Goal: Task Accomplishment & Management: Complete application form

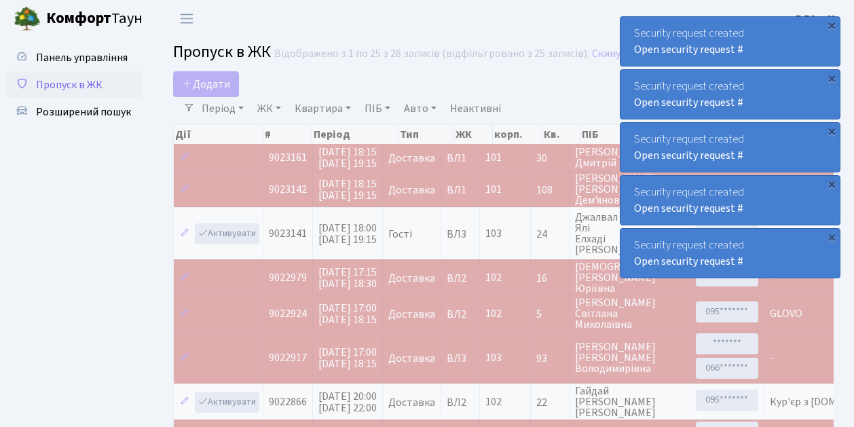
select select "25"
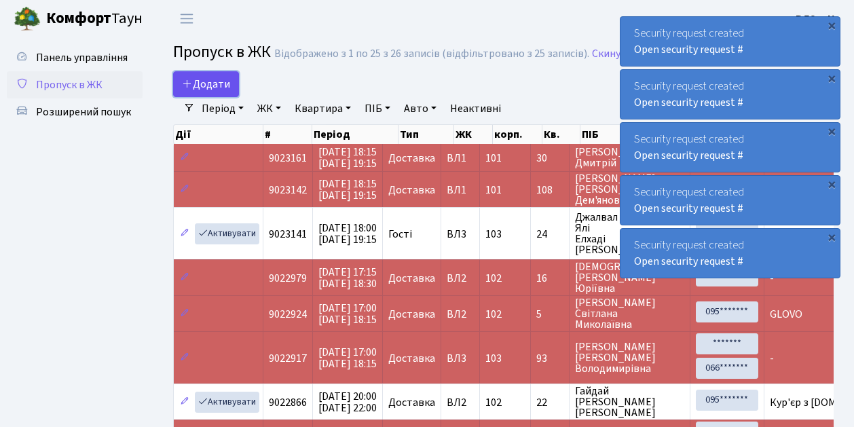
click at [217, 83] on span "Додати" at bounding box center [206, 84] width 48 height 15
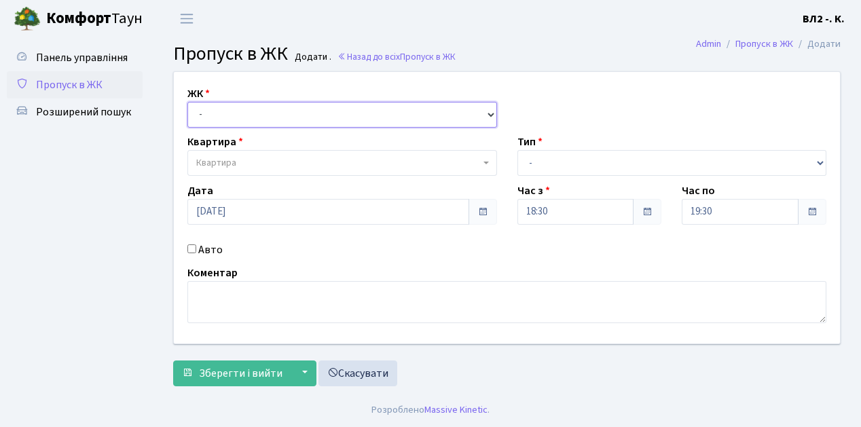
click at [227, 112] on select "- ВЛ1, Ужгородський пров., 4/1 ВЛ2, Голосіївський просп., 76 ВЛ3, пр.Голосіївсь…" at bounding box center [342, 115] width 310 height 26
select select "317"
click at [187, 102] on select "- ВЛ1, Ужгородський пров., 4/1 ВЛ2, Голосіївський просп., 76 ВЛ3, пр.Голосіївсь…" at bounding box center [342, 115] width 310 height 26
select select
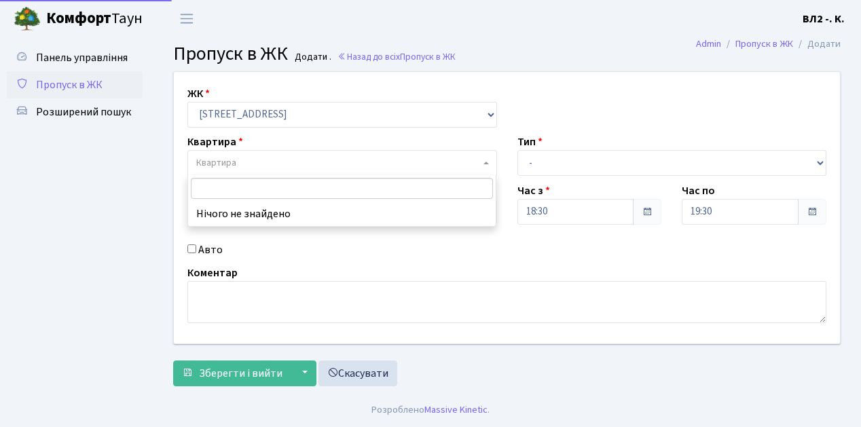
click at [246, 160] on span "Квартира" at bounding box center [338, 163] width 284 height 14
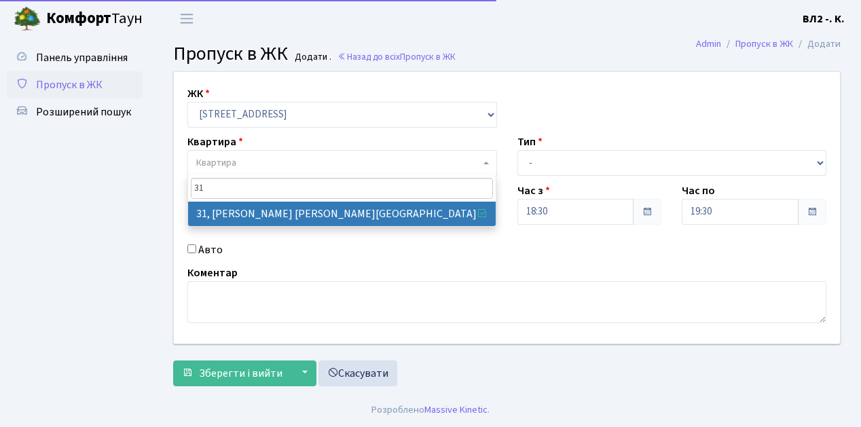
type input "31"
drag, startPoint x: 253, startPoint y: 213, endPoint x: 259, endPoint y: 211, distance: 7.1
select select "38032"
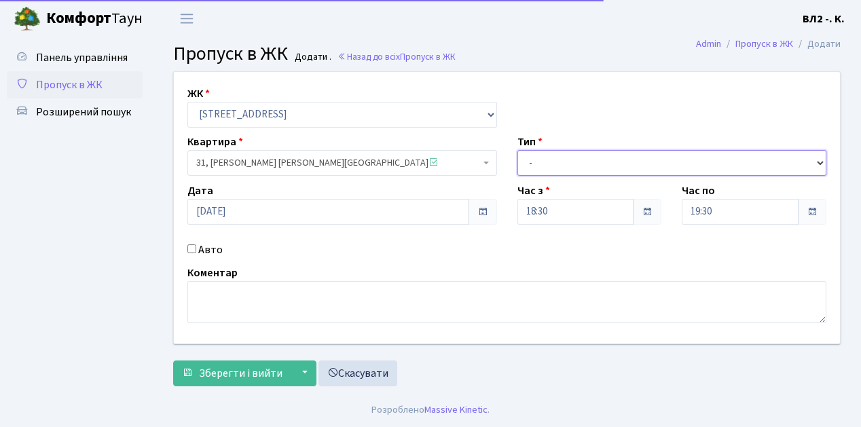
click at [564, 156] on select "- Доставка Таксі Гості Сервіс" at bounding box center [672, 163] width 310 height 26
select select "1"
click at [517, 150] on select "- Доставка Таксі Гості Сервіс" at bounding box center [672, 163] width 310 height 26
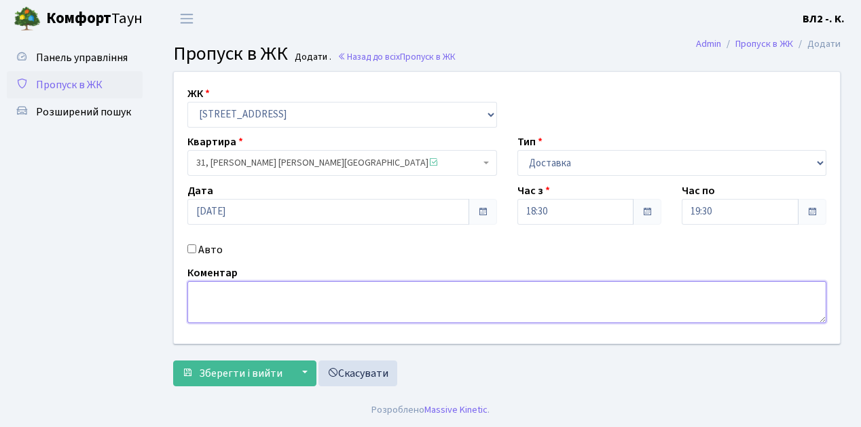
click at [257, 322] on textarea at bounding box center [506, 302] width 639 height 42
type textarea "Glovo"
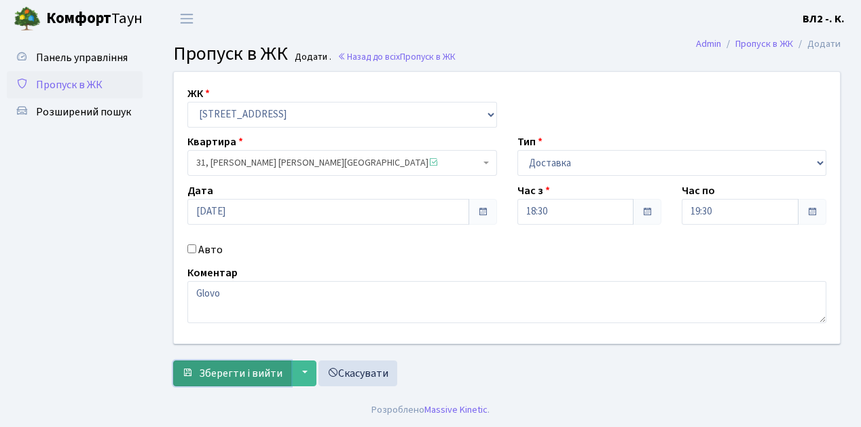
click at [263, 368] on span "Зберегти і вийти" at bounding box center [241, 373] width 84 height 15
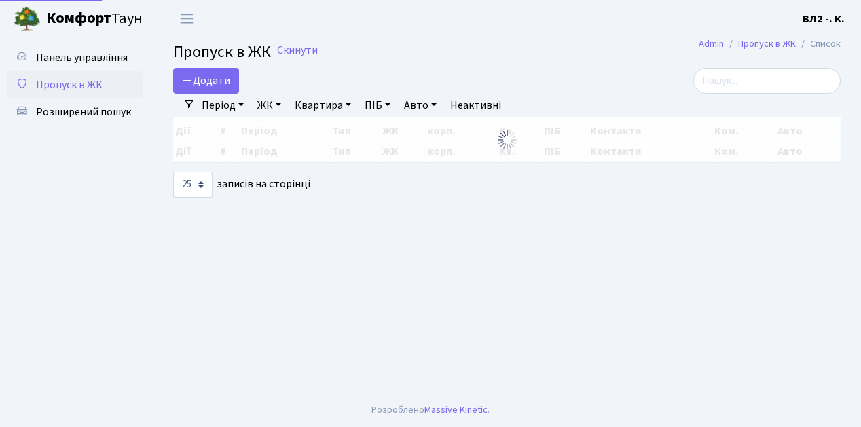
select select "25"
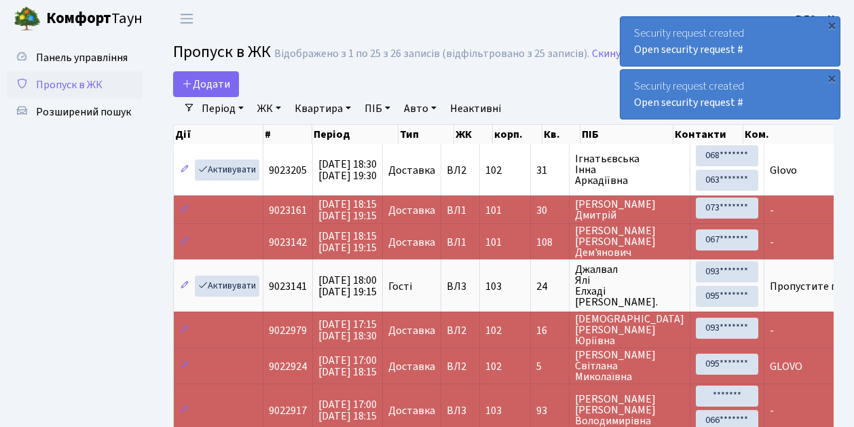
click at [84, 88] on span "Пропуск в ЖК" at bounding box center [69, 84] width 67 height 15
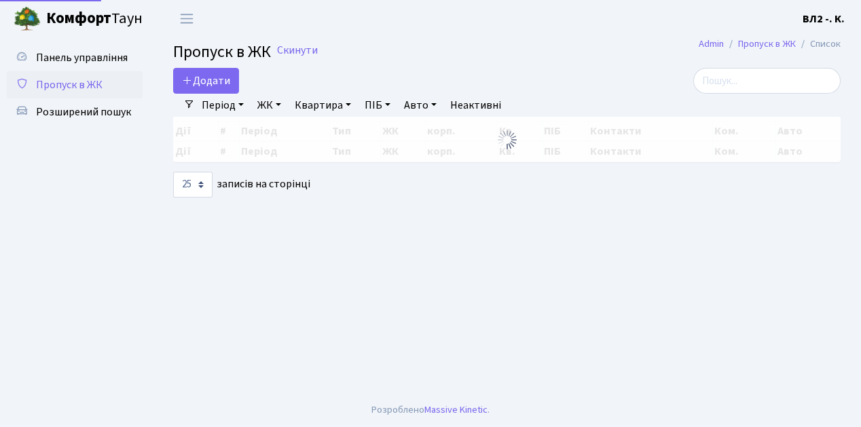
select select "25"
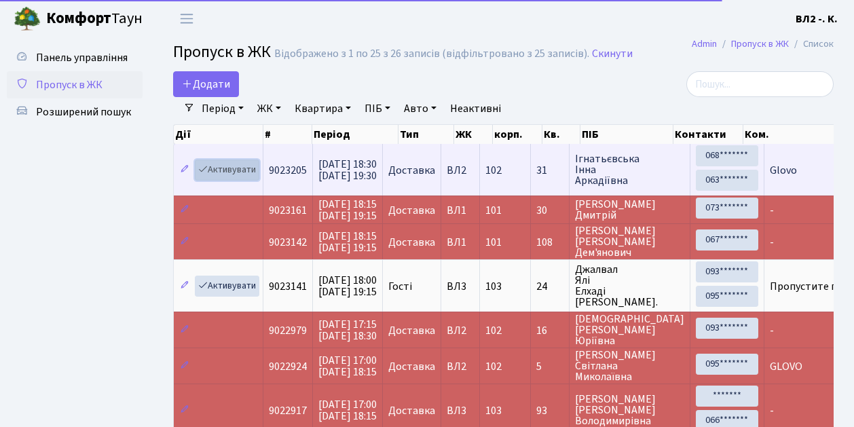
click at [239, 168] on link "Активувати" at bounding box center [227, 170] width 65 height 21
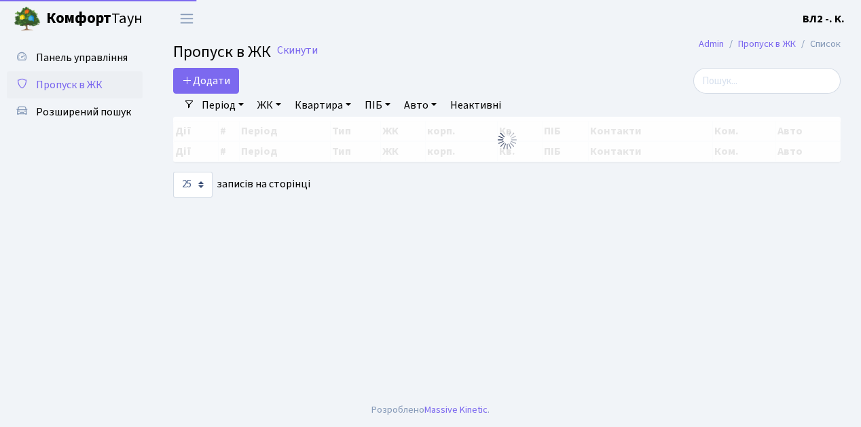
select select "25"
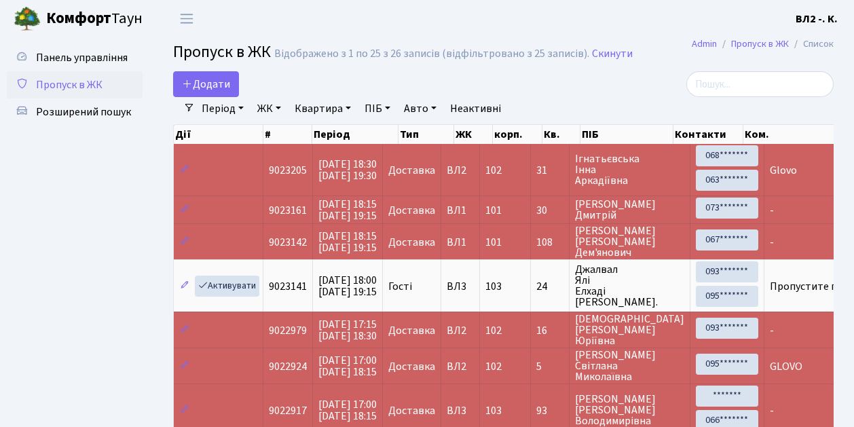
click at [56, 94] on link "Пропуск в ЖК" at bounding box center [75, 84] width 136 height 27
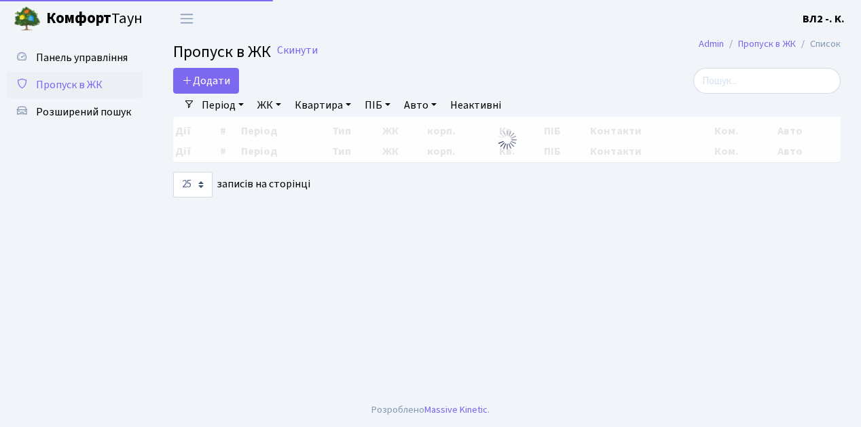
select select "25"
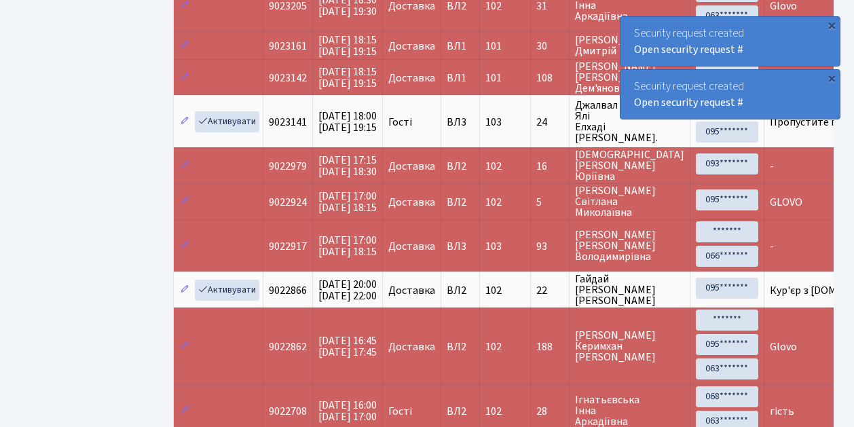
scroll to position [181, 0]
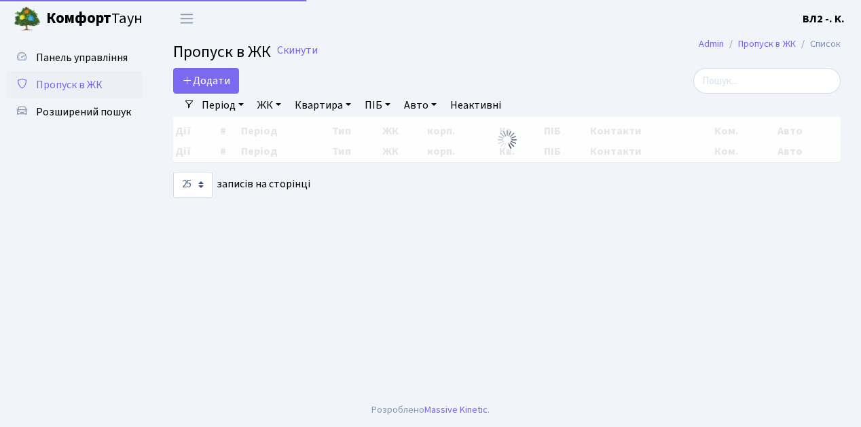
select select "25"
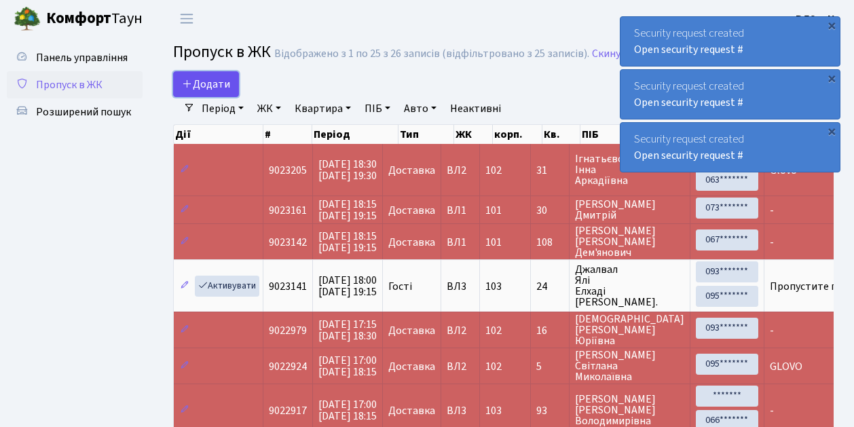
click at [211, 84] on span "Додати" at bounding box center [206, 84] width 48 height 15
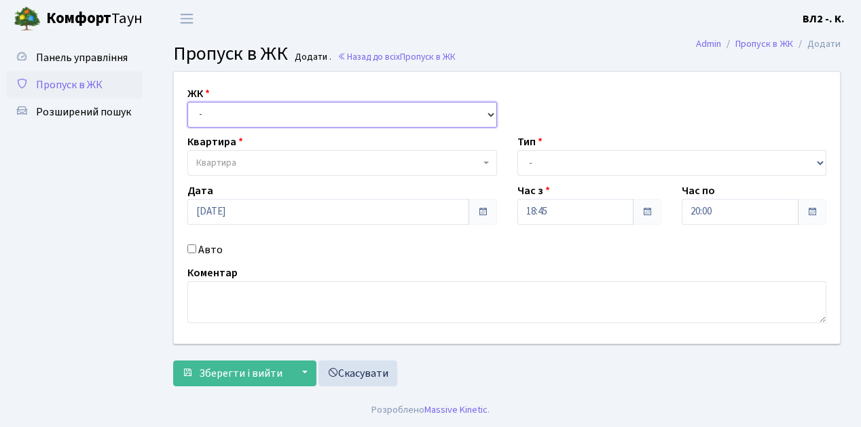
click at [219, 109] on select "- ВЛ1, Ужгородський пров., 4/1 ВЛ2, Голосіївський просп., 76 ВЛ3, пр.Голосіївсь…" at bounding box center [342, 115] width 310 height 26
select select "317"
click at [187, 102] on select "- ВЛ1, Ужгородський пров., 4/1 ВЛ2, Голосіївський просп., 76 ВЛ3, пр.Голосіївсь…" at bounding box center [342, 115] width 310 height 26
select select
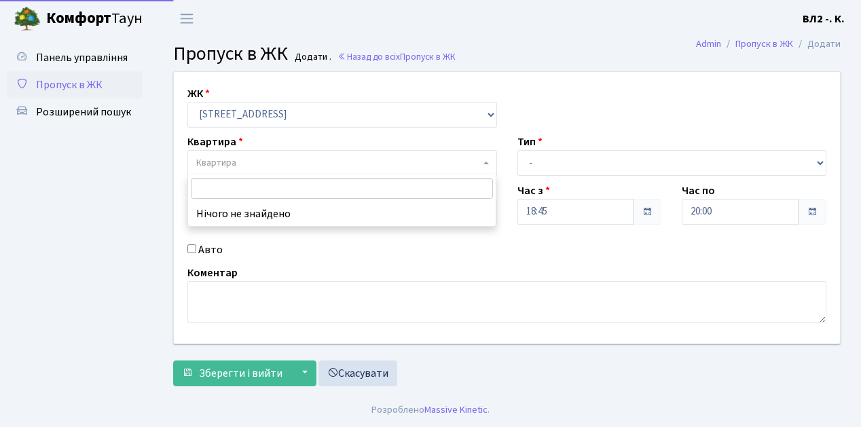
click at [245, 160] on span "Квартира" at bounding box center [338, 163] width 284 height 14
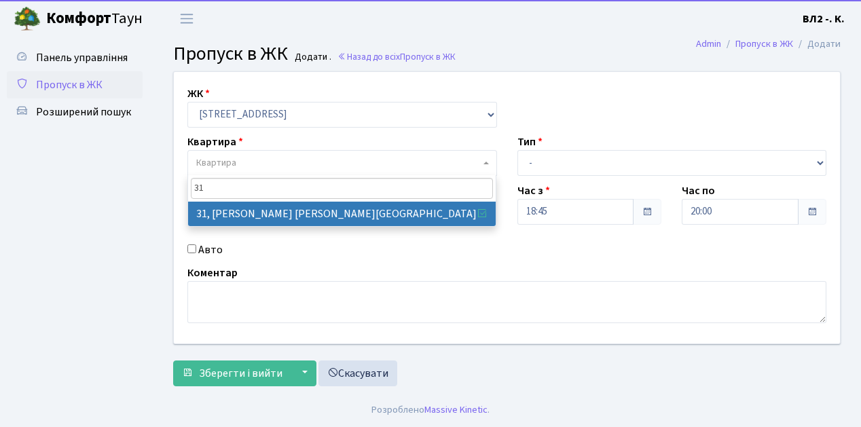
type input "31"
select select "38032"
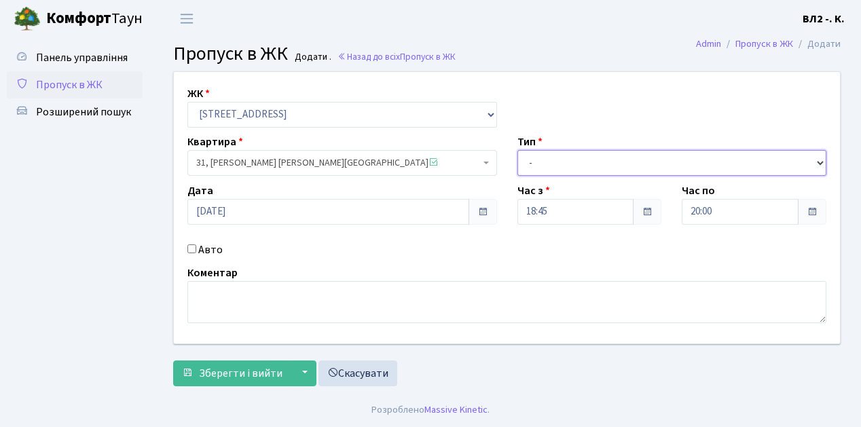
click at [583, 158] on select "- Доставка Таксі Гості Сервіс" at bounding box center [672, 163] width 310 height 26
select select "1"
click at [517, 150] on select "- Доставка Таксі Гості Сервіс" at bounding box center [672, 163] width 310 height 26
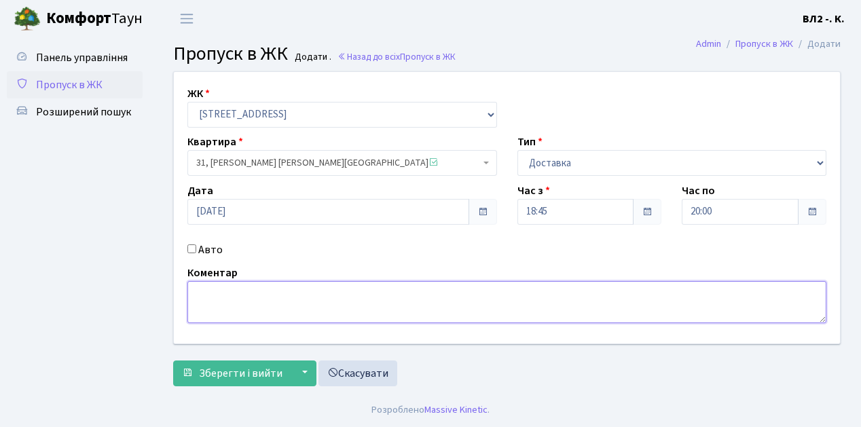
click at [253, 292] on textarea at bounding box center [506, 302] width 639 height 42
type textarea "GLOVO"
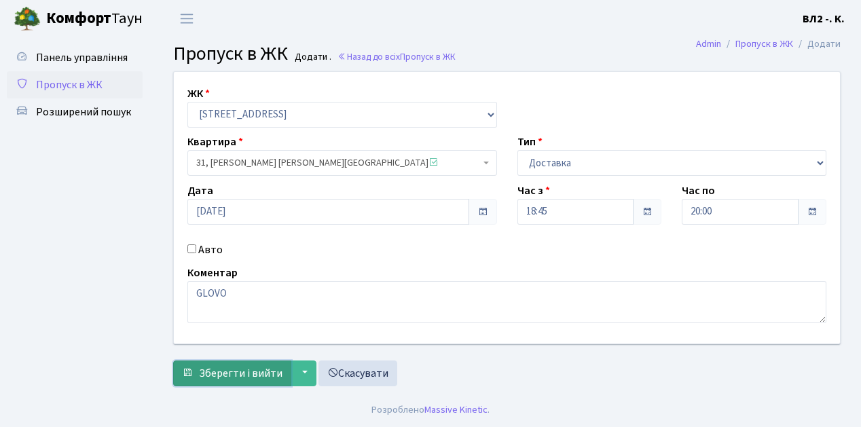
click at [223, 368] on span "Зберегти і вийти" at bounding box center [241, 373] width 84 height 15
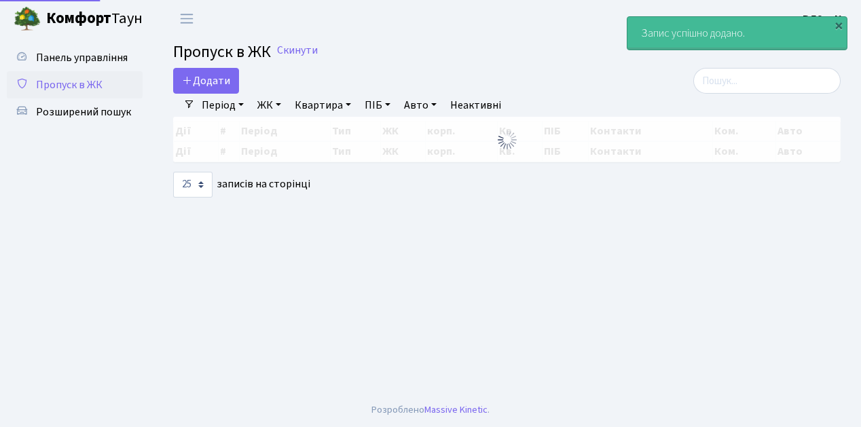
select select "25"
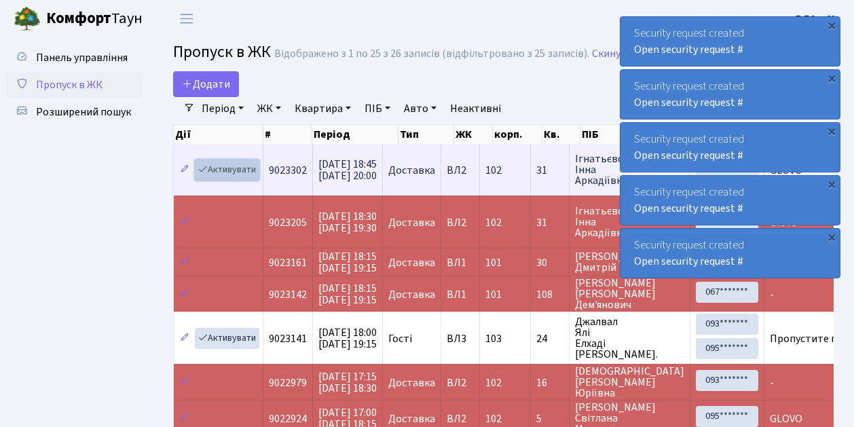
click at [240, 178] on link "Активувати" at bounding box center [227, 170] width 65 height 21
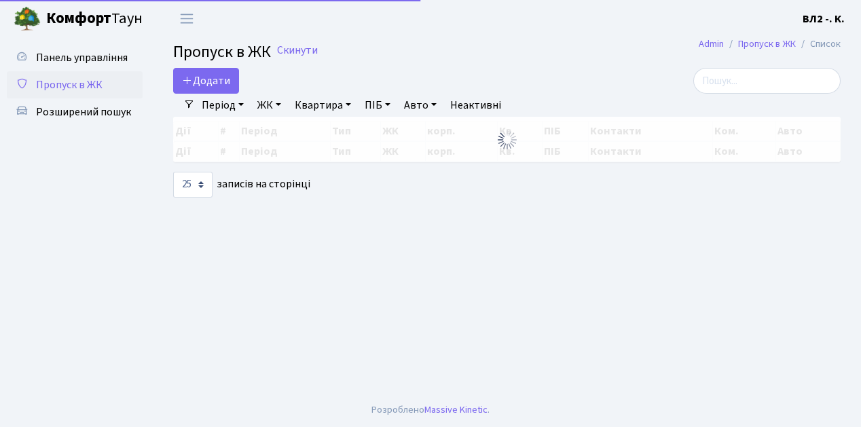
select select "25"
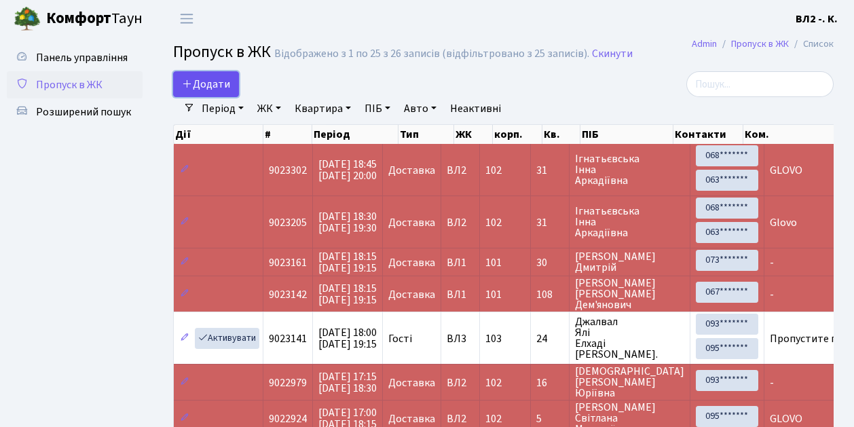
click at [216, 81] on span "Додати" at bounding box center [206, 84] width 48 height 15
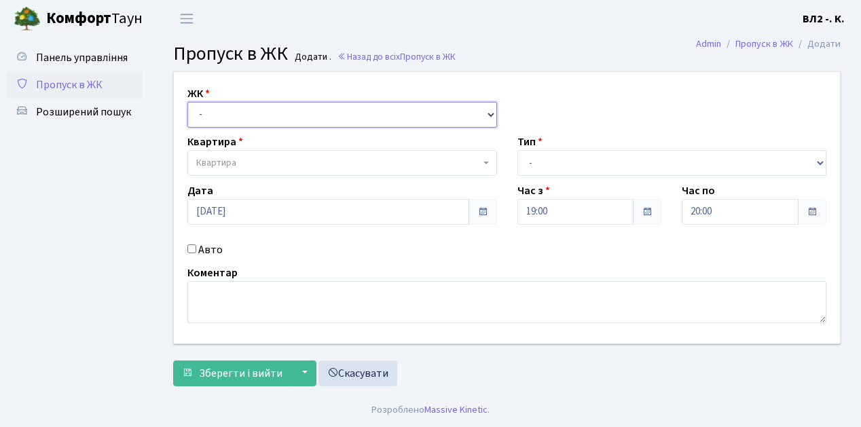
click at [219, 115] on select "- ВЛ1, Ужгородський пров., 4/1 ВЛ2, Голосіївський просп., 76 ВЛ3, пр.Голосіївсь…" at bounding box center [342, 115] width 310 height 26
select select "317"
click at [187, 102] on select "- ВЛ1, Ужгородський пров., 4/1 ВЛ2, Голосіївський просп., 76 ВЛ3, пр.Голосіївсь…" at bounding box center [342, 115] width 310 height 26
select select
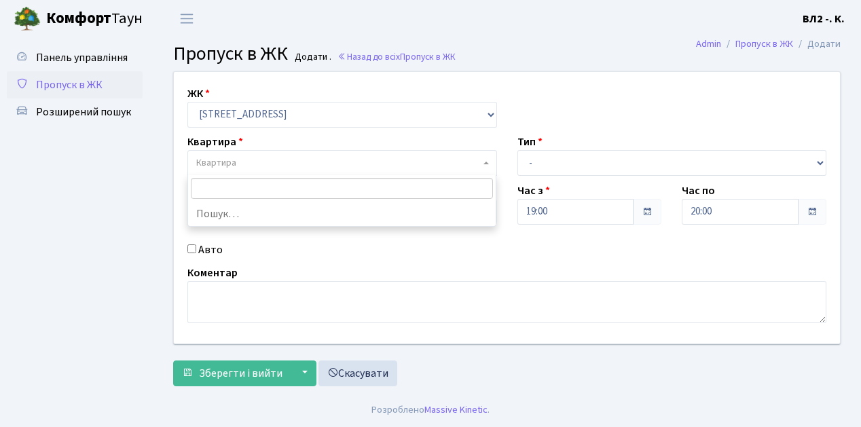
click at [234, 153] on span "Квартира" at bounding box center [342, 163] width 310 height 26
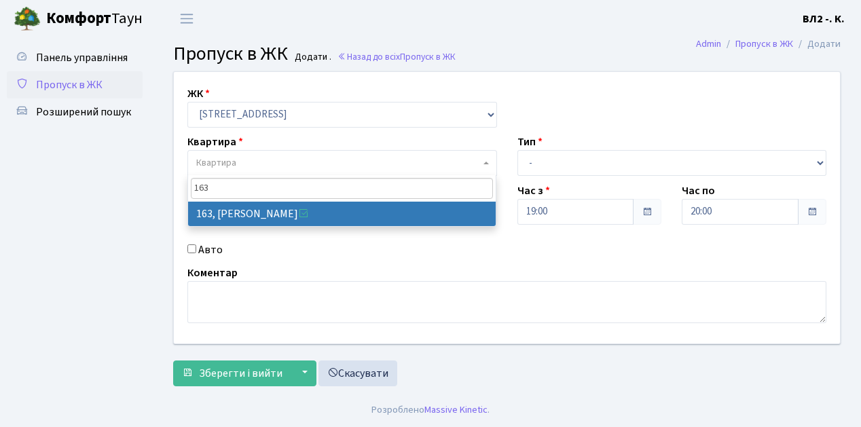
type input "163"
drag, startPoint x: 254, startPoint y: 213, endPoint x: 289, endPoint y: 217, distance: 34.8
select select "38425"
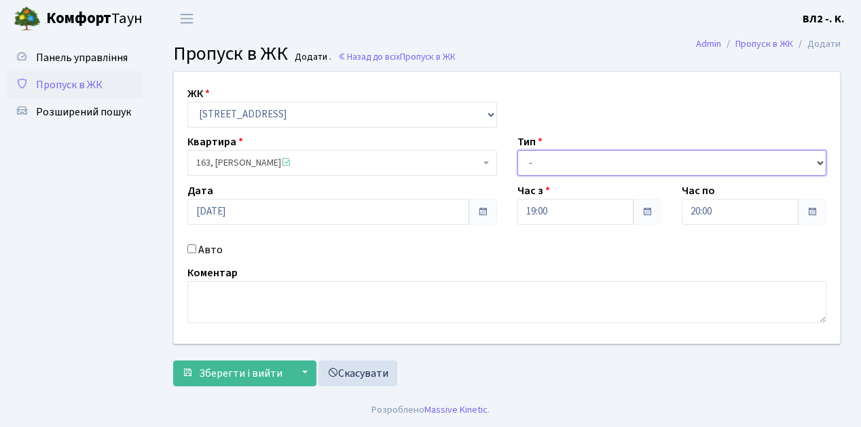
click at [556, 168] on select "- Доставка Таксі Гості Сервіс" at bounding box center [672, 163] width 310 height 26
select select "1"
click at [517, 150] on select "- Доставка Таксі Гості Сервіс" at bounding box center [672, 163] width 310 height 26
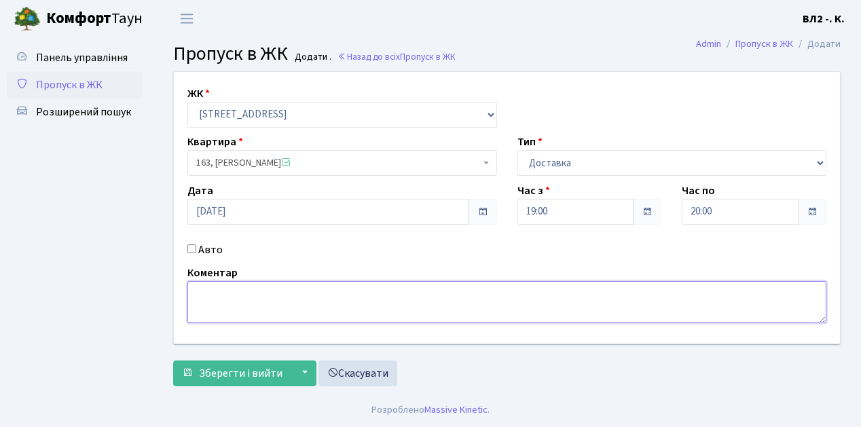
click at [202, 312] on textarea at bounding box center [506, 302] width 639 height 42
type textarea "[DOMAIN_NAME]"
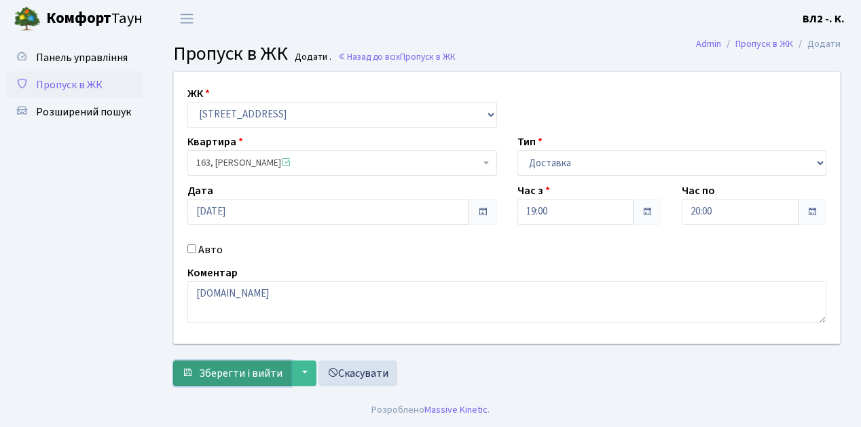
click at [247, 378] on span "Зберегти і вийти" at bounding box center [241, 373] width 84 height 15
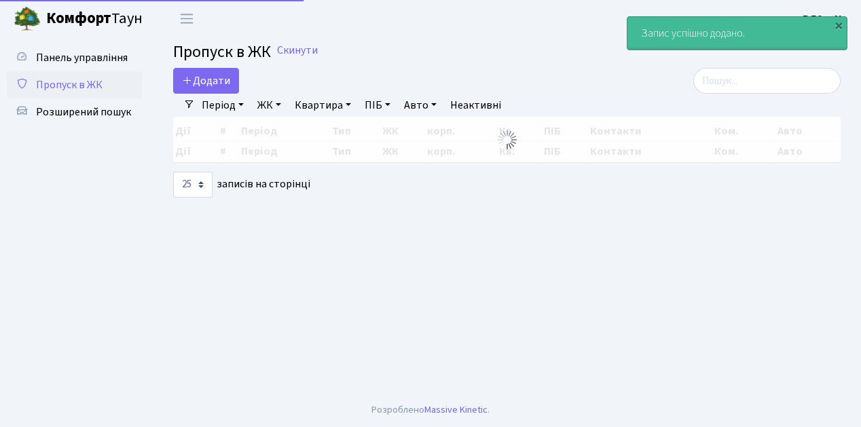
select select "25"
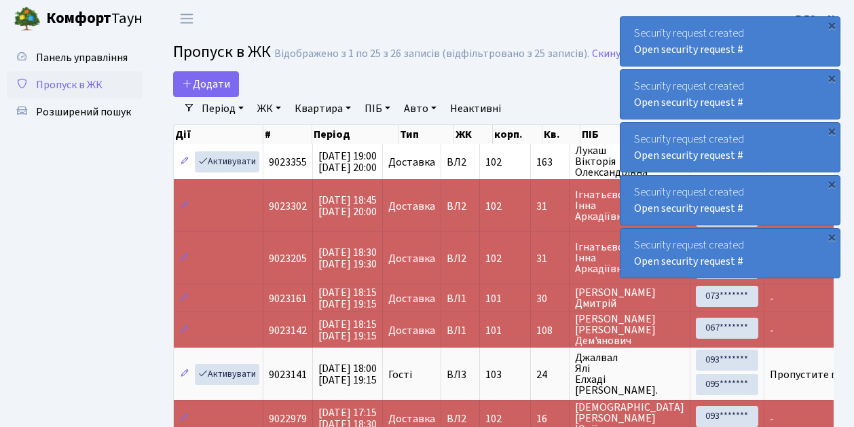
click at [68, 90] on span "Пропуск в ЖК" at bounding box center [69, 84] width 67 height 15
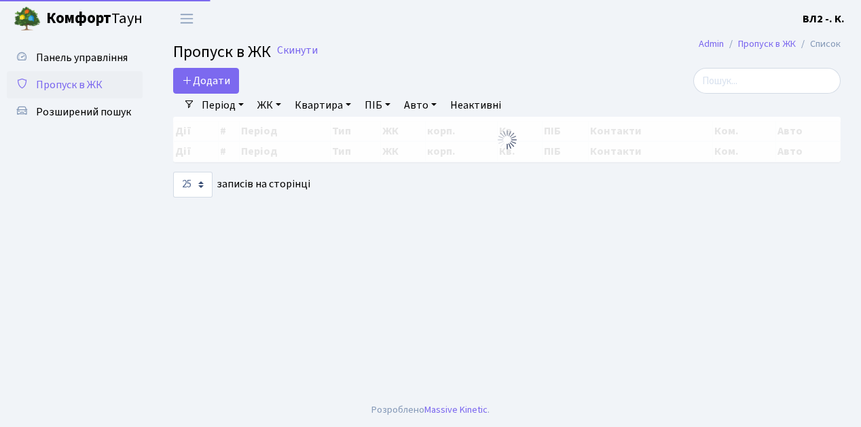
select select "25"
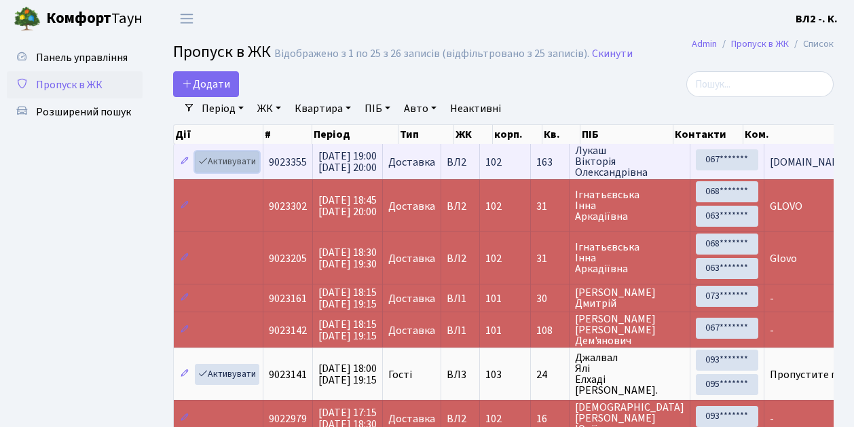
click at [236, 164] on link "Активувати" at bounding box center [227, 161] width 65 height 21
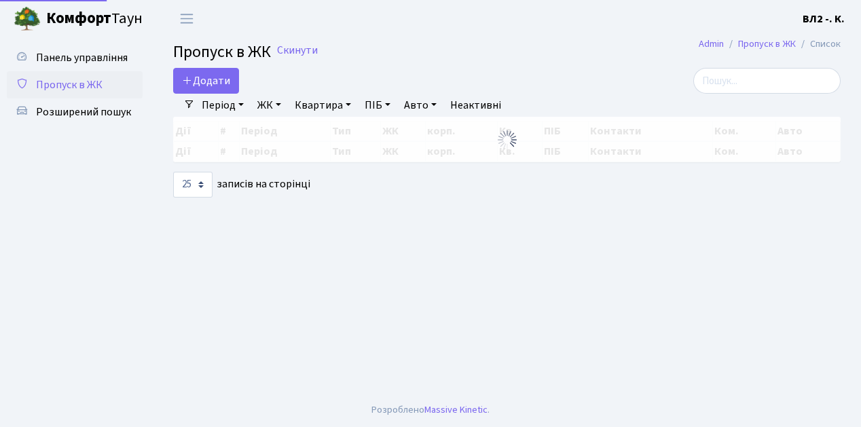
select select "25"
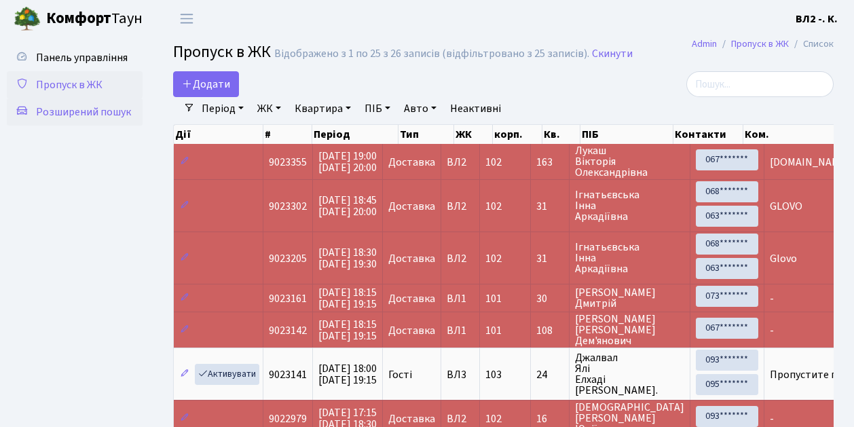
click at [116, 113] on span "Розширений пошук" at bounding box center [83, 112] width 95 height 15
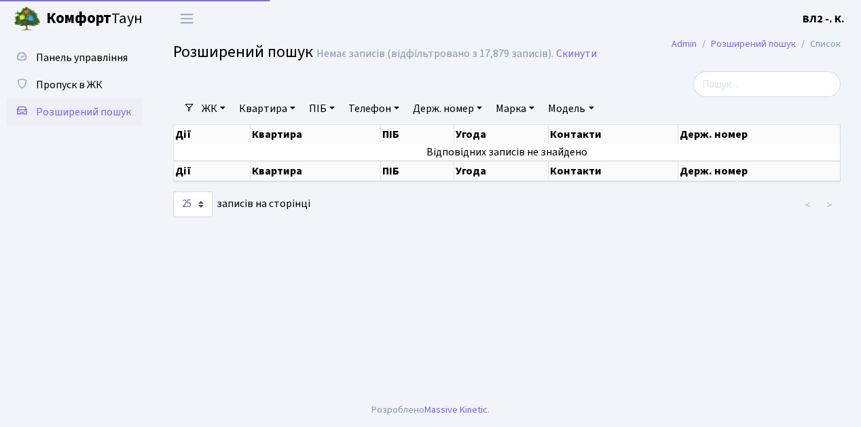
select select "25"
click at [259, 113] on link "Квартира" at bounding box center [267, 108] width 67 height 23
type input "134"
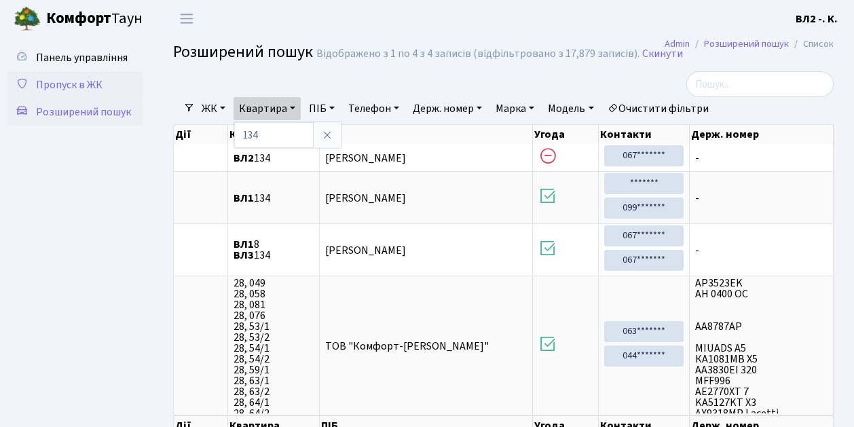
click at [60, 86] on span "Пропуск в ЖК" at bounding box center [69, 84] width 67 height 15
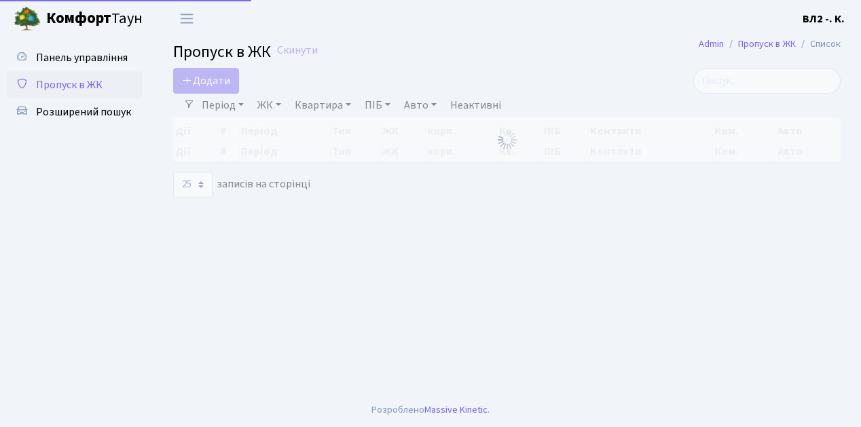
select select "25"
